Goal: Check status: Check status

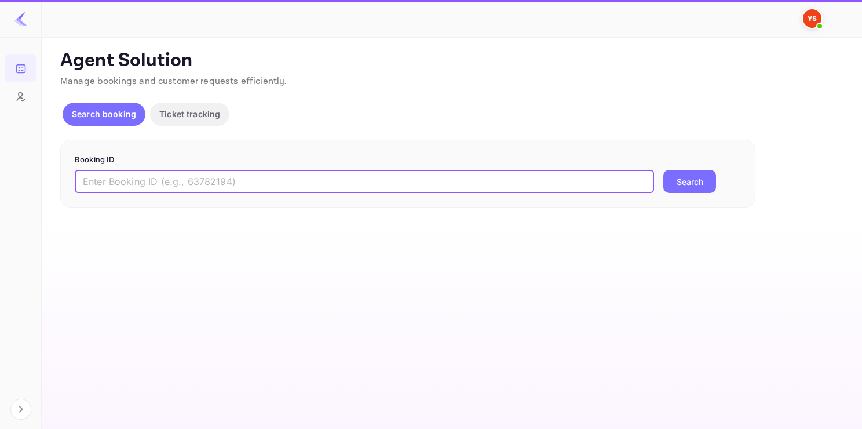
click at [165, 185] on input "text" at bounding box center [364, 181] width 579 height 23
paste input "9446411"
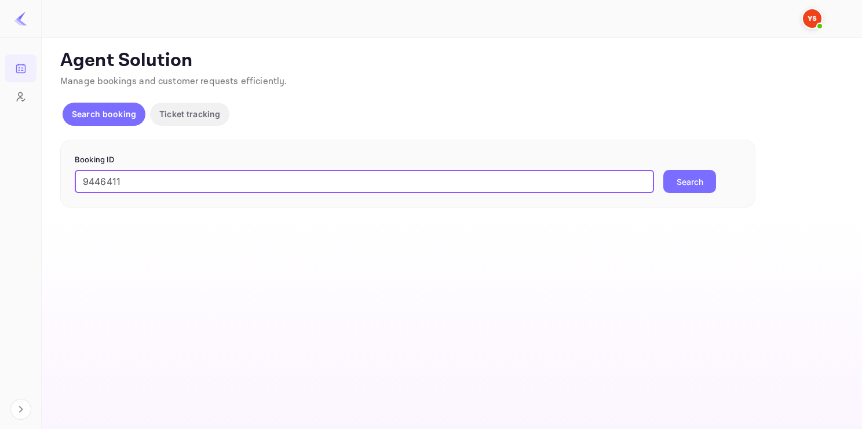
type input "9446411"
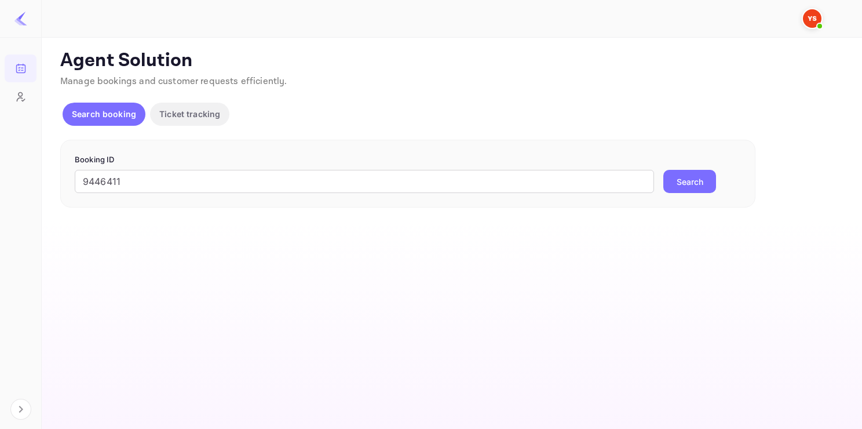
click at [688, 178] on button "Search" at bounding box center [689, 181] width 53 height 23
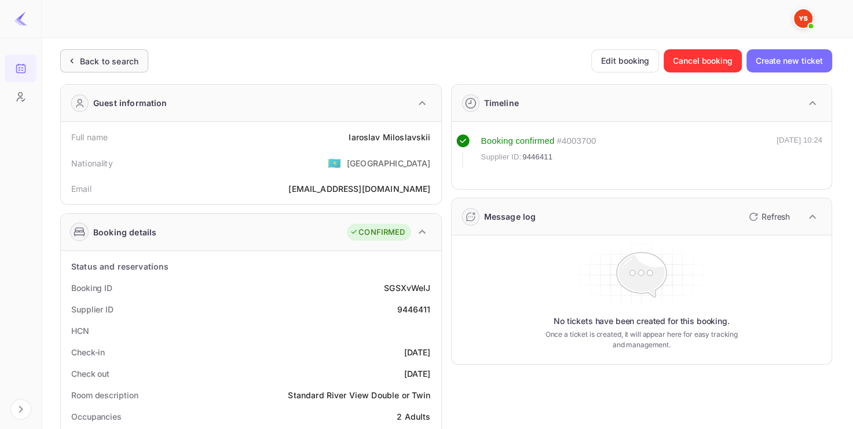
click at [100, 69] on div "Back to search" at bounding box center [104, 60] width 88 height 23
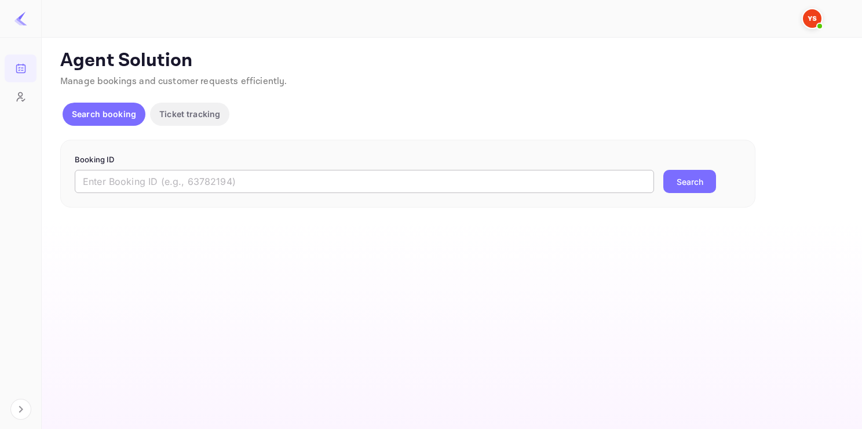
paste input "9349188"
click at [166, 176] on input "9349188" at bounding box center [364, 181] width 579 height 23
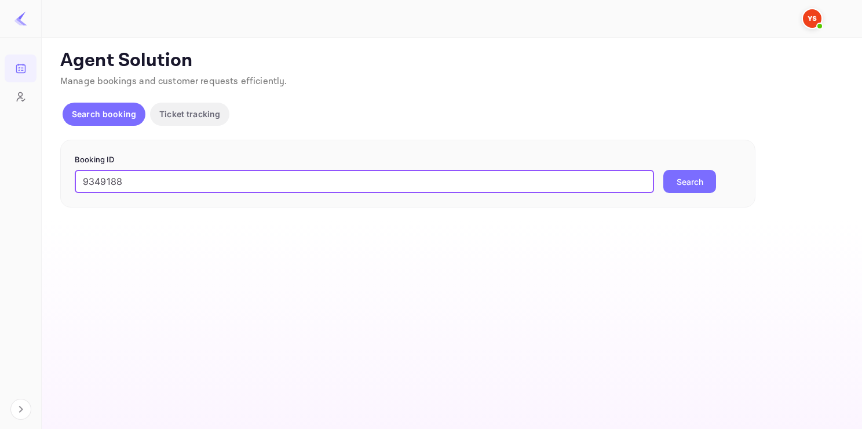
type input "9349188"
click at [663, 170] on button "Search" at bounding box center [689, 181] width 53 height 23
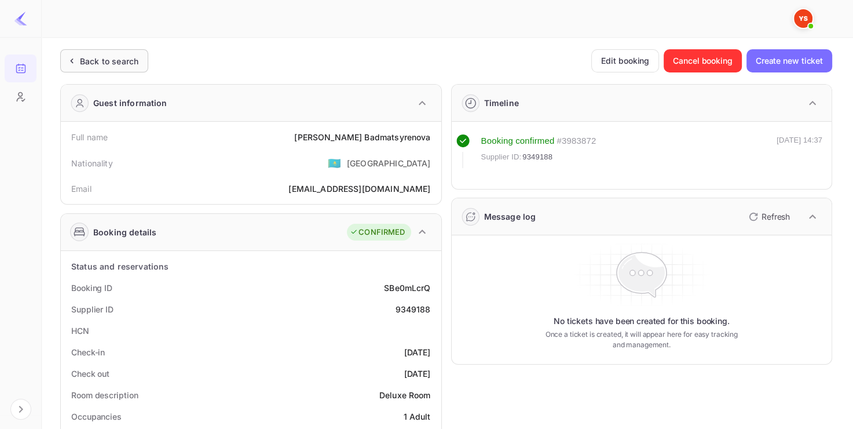
click at [137, 53] on div "Back to search" at bounding box center [104, 60] width 88 height 23
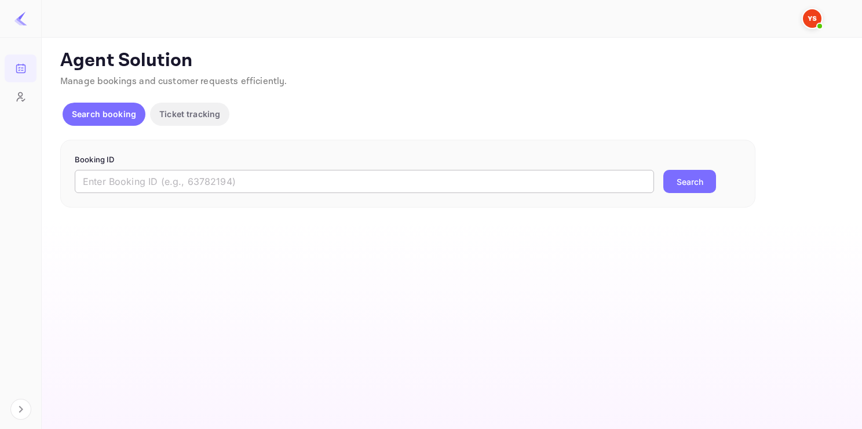
click at [291, 175] on input "text" at bounding box center [364, 181] width 579 height 23
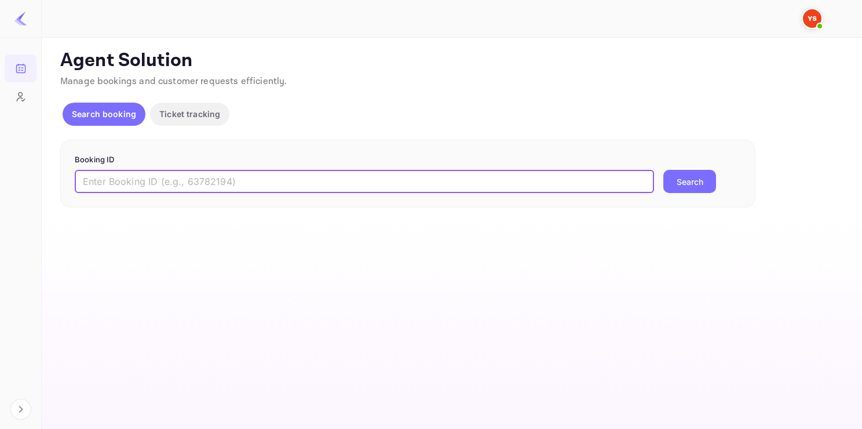
paste input "9218489"
type input "9218489"
click at [663, 170] on button "Search" at bounding box center [689, 181] width 53 height 23
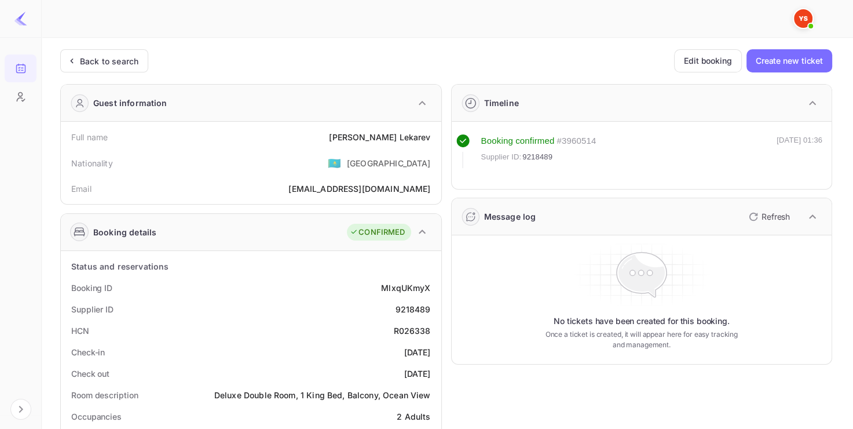
click at [417, 313] on div "9218489" at bounding box center [412, 309] width 35 height 12
copy div "9218489"
copy div "[PERSON_NAME]"
drag, startPoint x: 367, startPoint y: 137, endPoint x: 437, endPoint y: 141, distance: 70.3
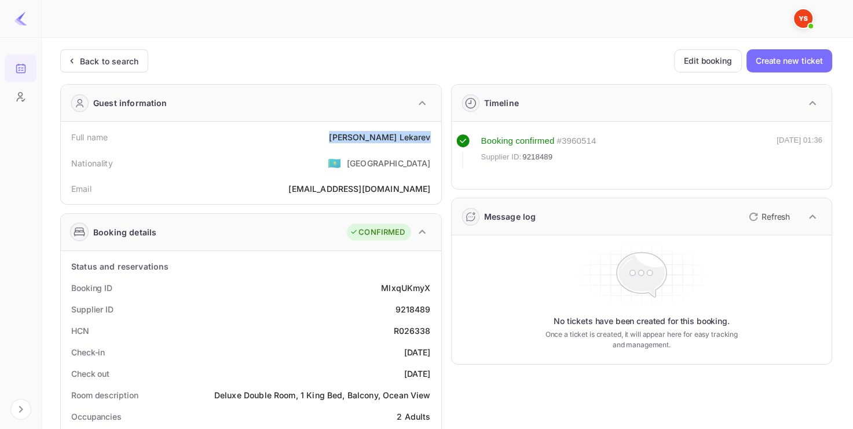
click at [437, 141] on div "Full name [PERSON_NAME] Nationality 🇰🇿 [DEMOGRAPHIC_DATA] Email [EMAIL_ADDRESS]…" at bounding box center [251, 163] width 381 height 82
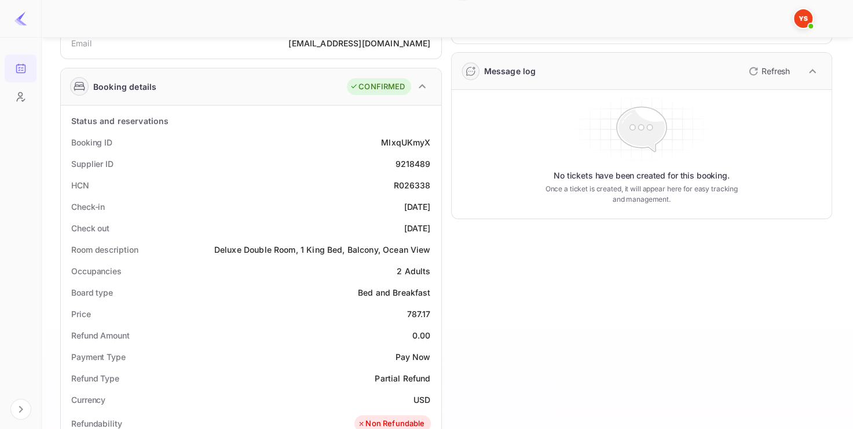
scroll to position [146, 0]
drag, startPoint x: 408, startPoint y: 310, endPoint x: 433, endPoint y: 311, distance: 25.5
click at [433, 311] on div "Price 787.17" at bounding box center [250, 312] width 371 height 21
copy div "787.17"
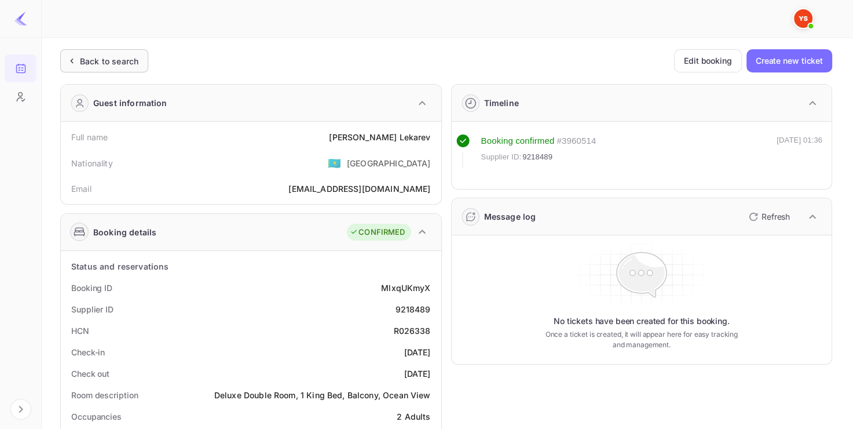
click at [111, 64] on div "Back to search" at bounding box center [109, 61] width 59 height 12
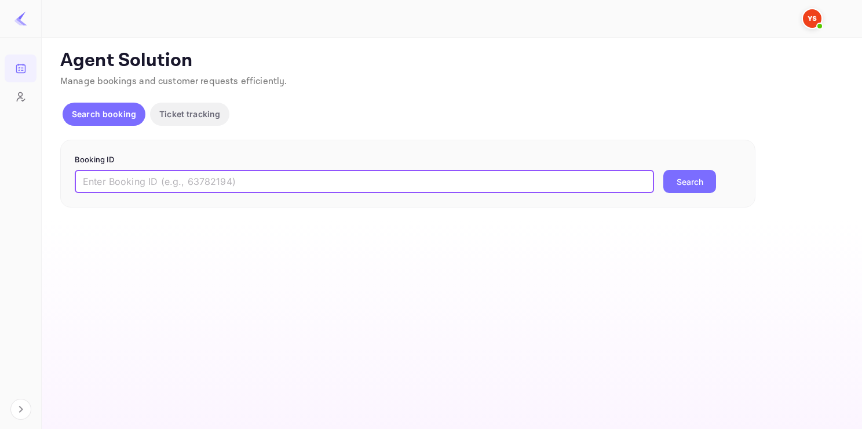
paste input "9321368"
click at [218, 181] on input "9321368" at bounding box center [364, 181] width 579 height 23
type input "9321368"
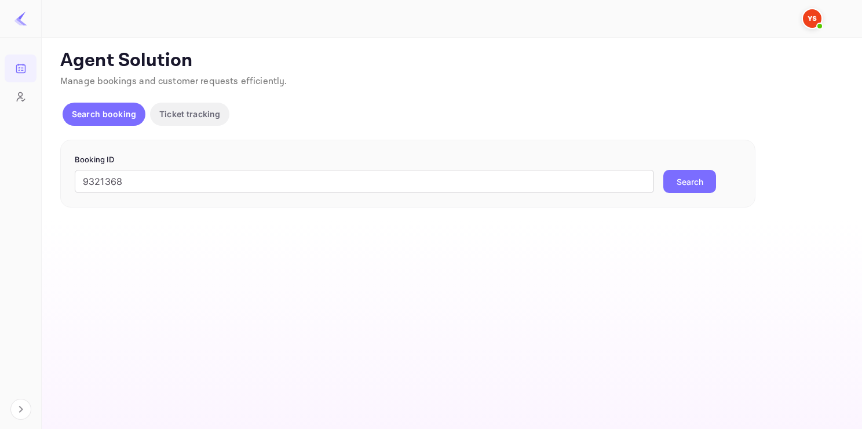
click at [686, 178] on button "Search" at bounding box center [689, 181] width 53 height 23
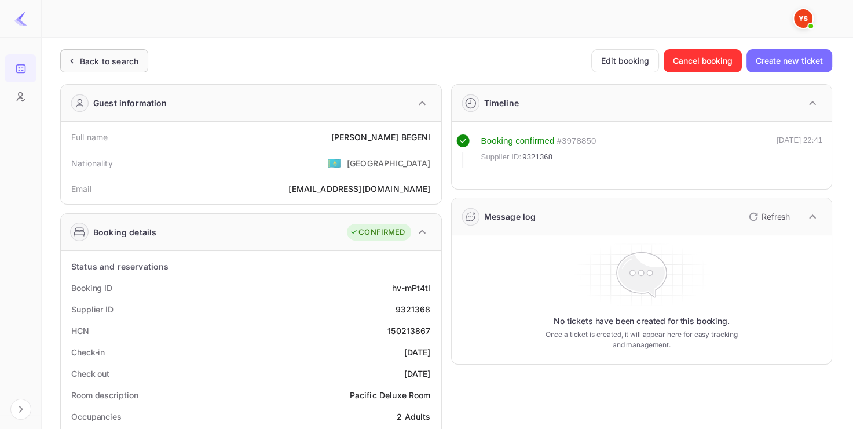
click at [107, 65] on div "Back to search" at bounding box center [109, 61] width 59 height 12
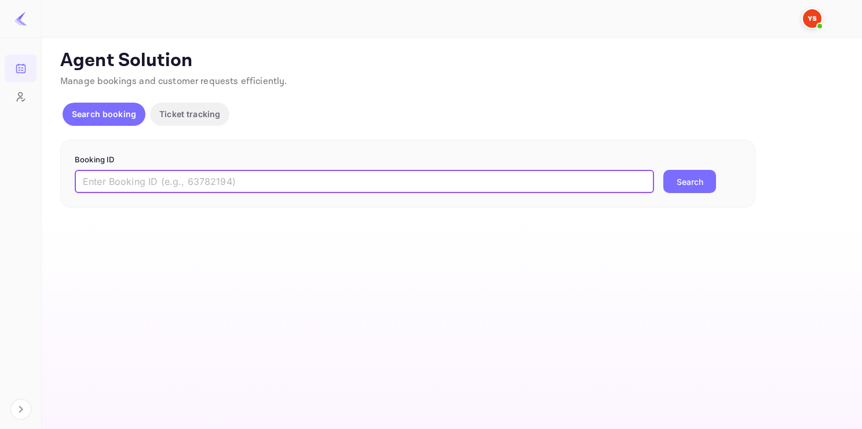
click at [342, 175] on input "text" at bounding box center [364, 181] width 579 height 23
paste input "9098580"
type input "9098580"
click at [663, 170] on button "Search" at bounding box center [689, 181] width 53 height 23
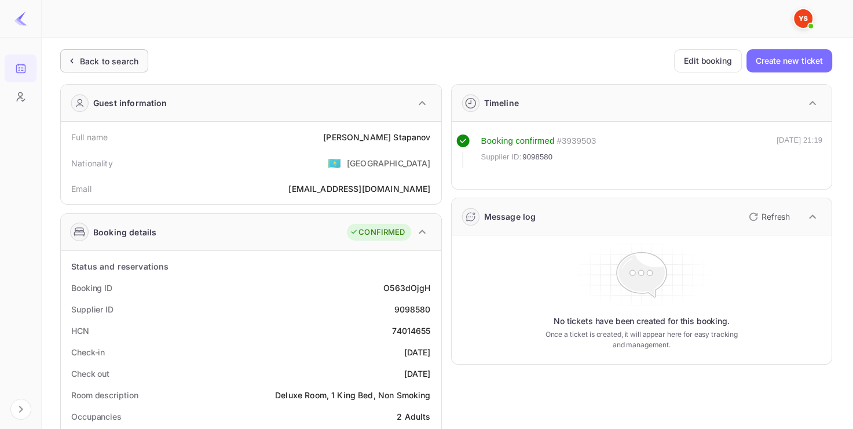
click at [104, 69] on div "Back to search" at bounding box center [104, 60] width 88 height 23
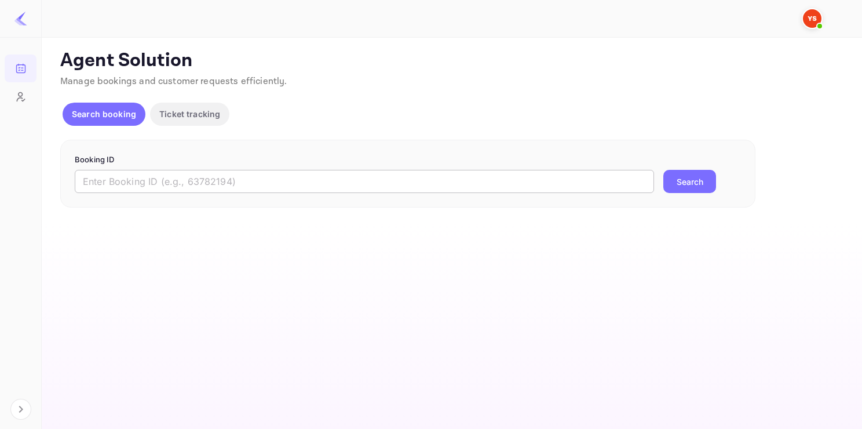
paste input "9321368"
click at [176, 191] on input "9321368" at bounding box center [364, 181] width 579 height 23
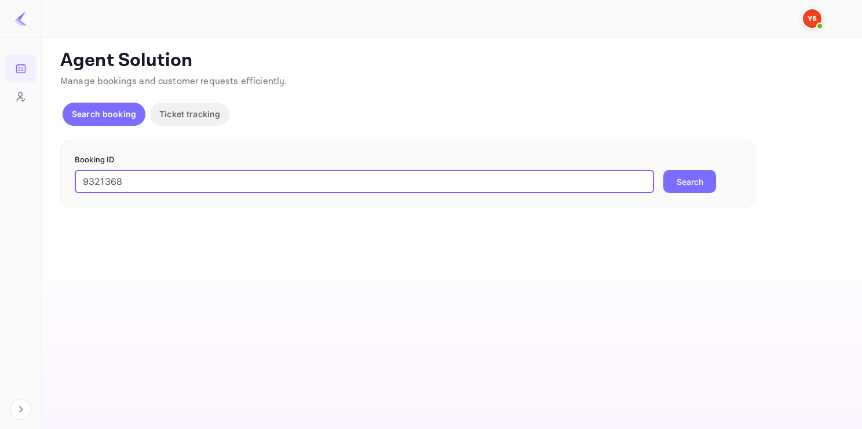
type input "9321368"
click at [663, 170] on button "Search" at bounding box center [689, 181] width 53 height 23
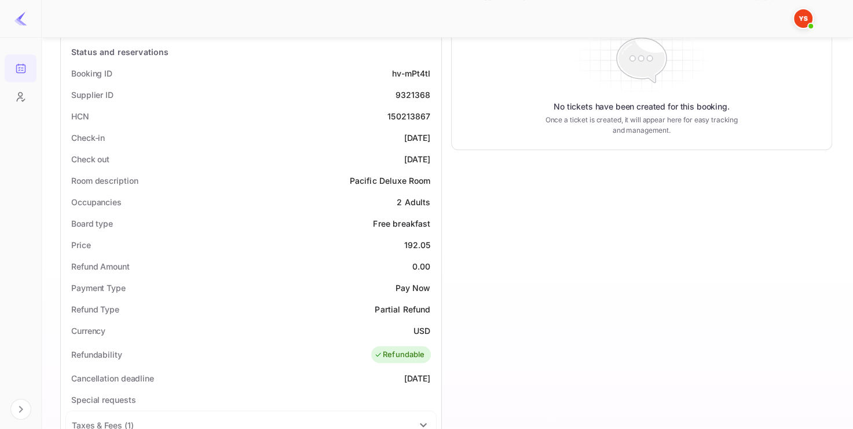
scroll to position [222, 0]
